Goal: Task Accomplishment & Management: Use online tool/utility

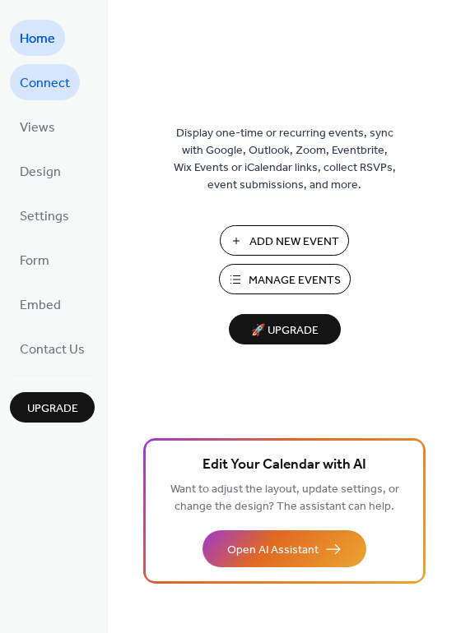
click at [43, 87] on span "Connect" at bounding box center [45, 84] width 50 height 26
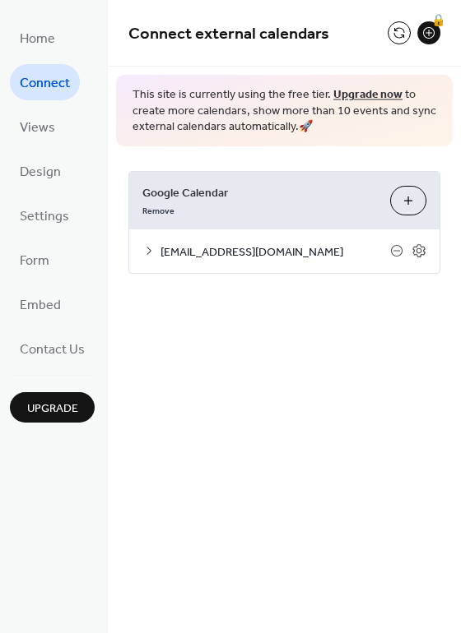
click at [408, 198] on button "Choose Calendars" at bounding box center [408, 201] width 36 height 30
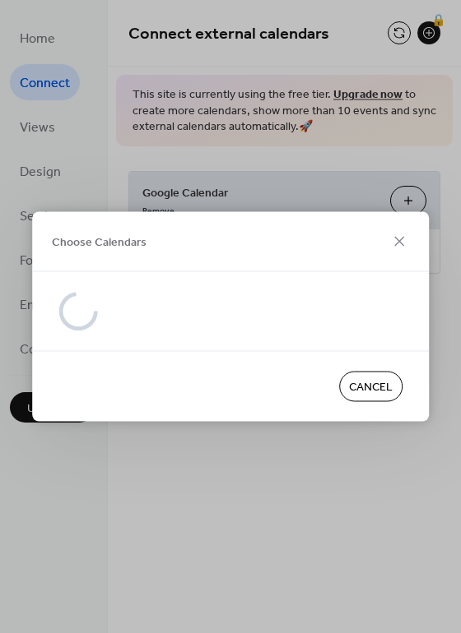
click at [384, 381] on span "Cancel" at bounding box center [371, 387] width 44 height 17
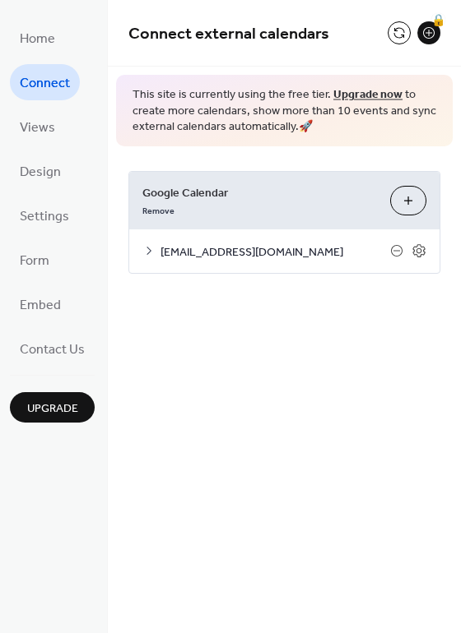
click at [410, 202] on button "Choose Calendars" at bounding box center [408, 201] width 36 height 30
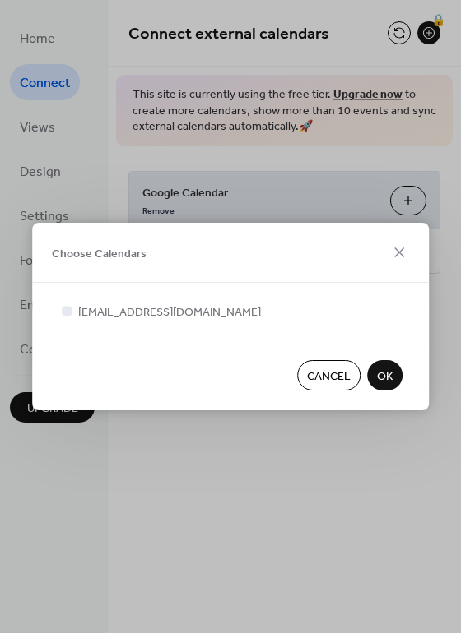
click at [391, 381] on span "OK" at bounding box center [385, 377] width 16 height 17
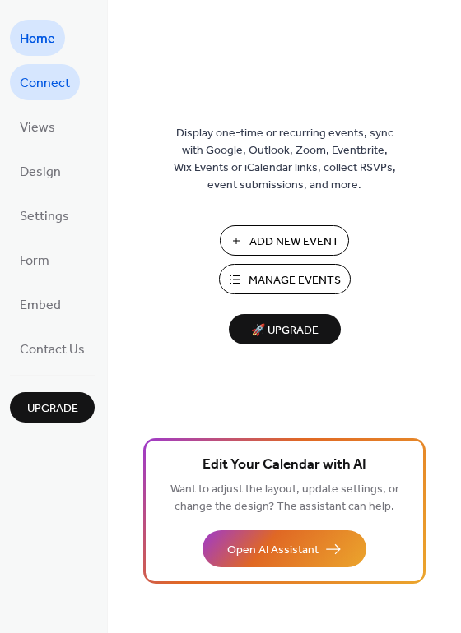
click at [43, 90] on span "Connect" at bounding box center [45, 84] width 50 height 26
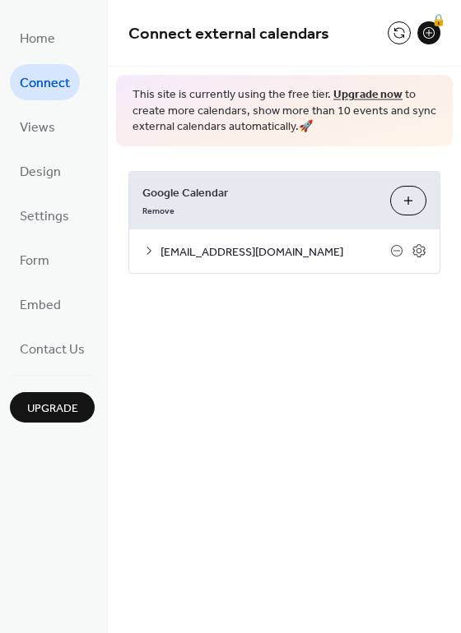
click at [413, 202] on button "Choose Calendars" at bounding box center [408, 201] width 36 height 30
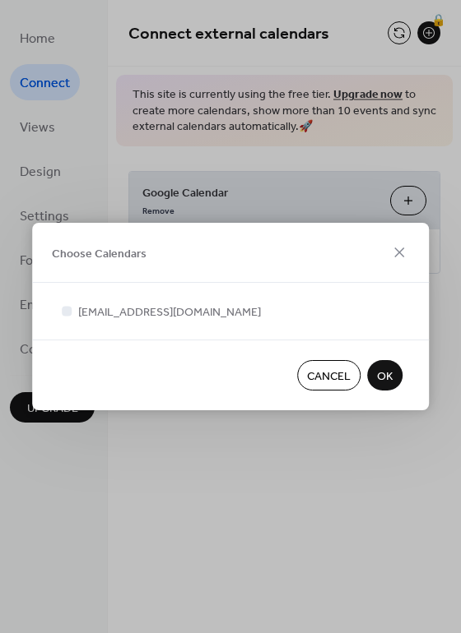
click at [382, 385] on span "OK" at bounding box center [385, 377] width 16 height 17
